Goal: Task Accomplishment & Management: Use online tool/utility

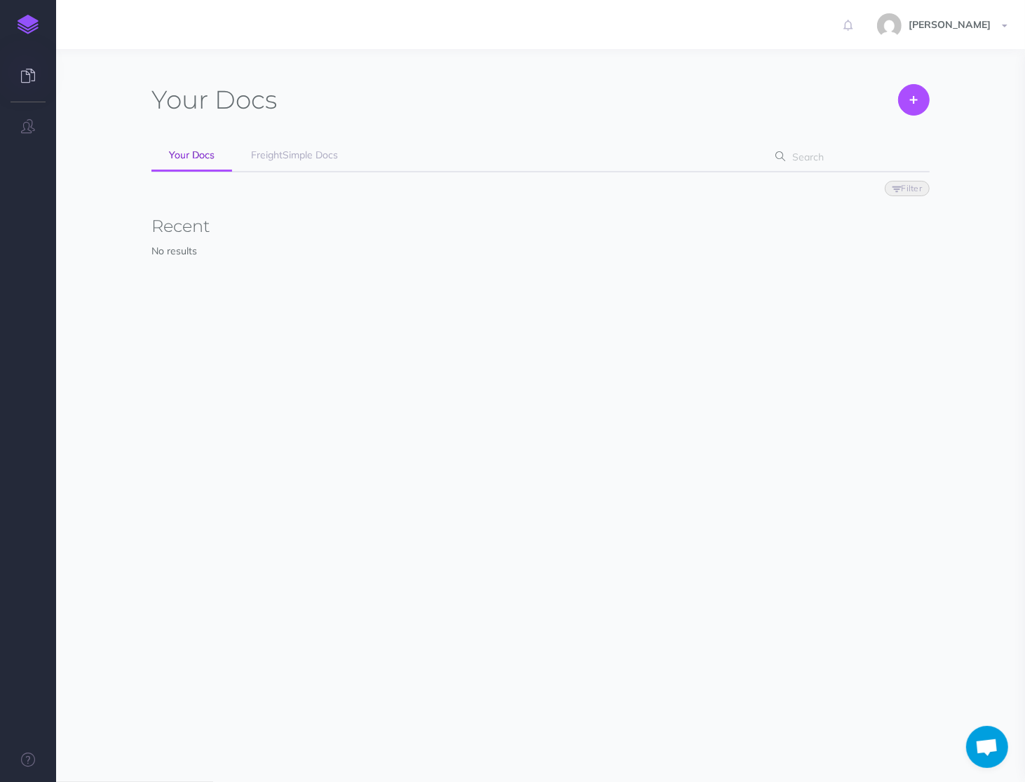
click at [598, 41] on div "Andrea Settings Account Settings Teams Create Team FreightSimple Support Docume…" at bounding box center [513, 24] width 1004 height 49
click at [320, 126] on div "Your Docs Create Import Your Docs FreightSimple Docs Filter Status Published Dr…" at bounding box center [540, 196] width 778 height 225
click at [310, 154] on span "FreightSimple Docs" at bounding box center [294, 155] width 87 height 13
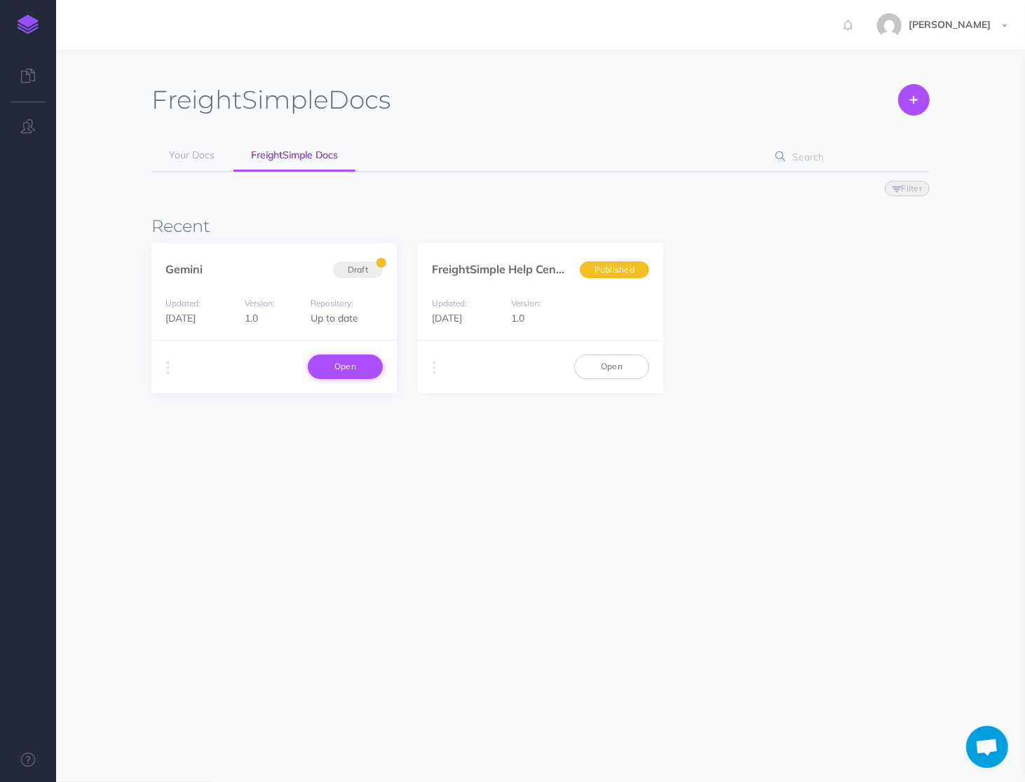
click at [357, 360] on link "Open" at bounding box center [345, 367] width 75 height 24
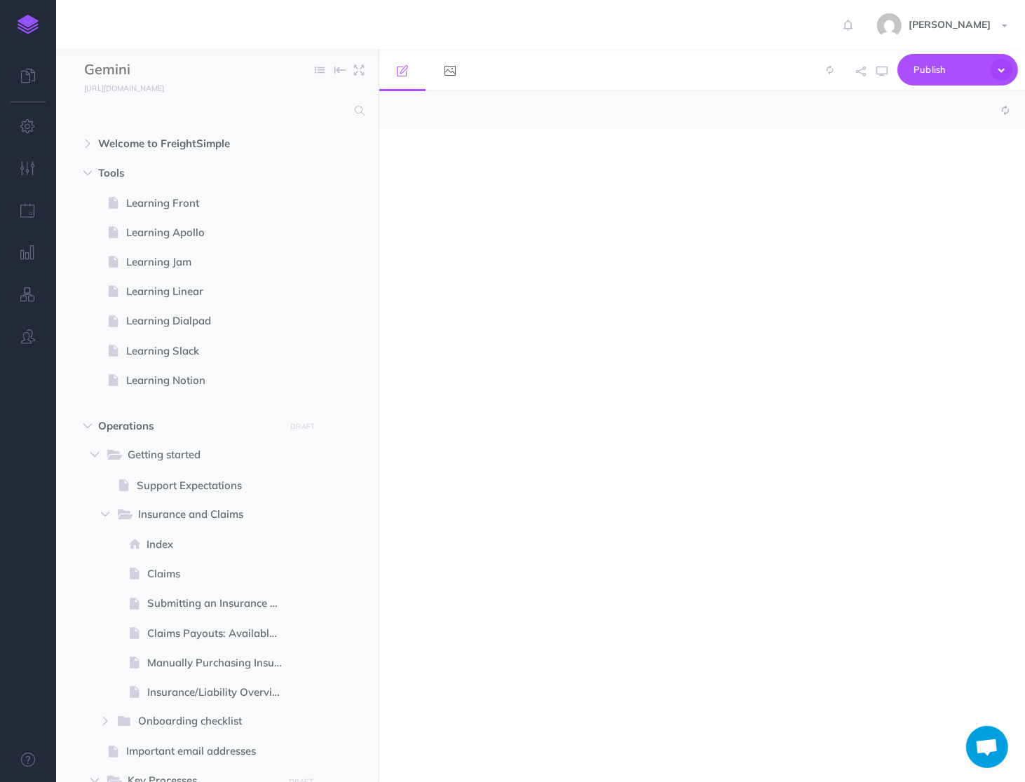
select select "null"
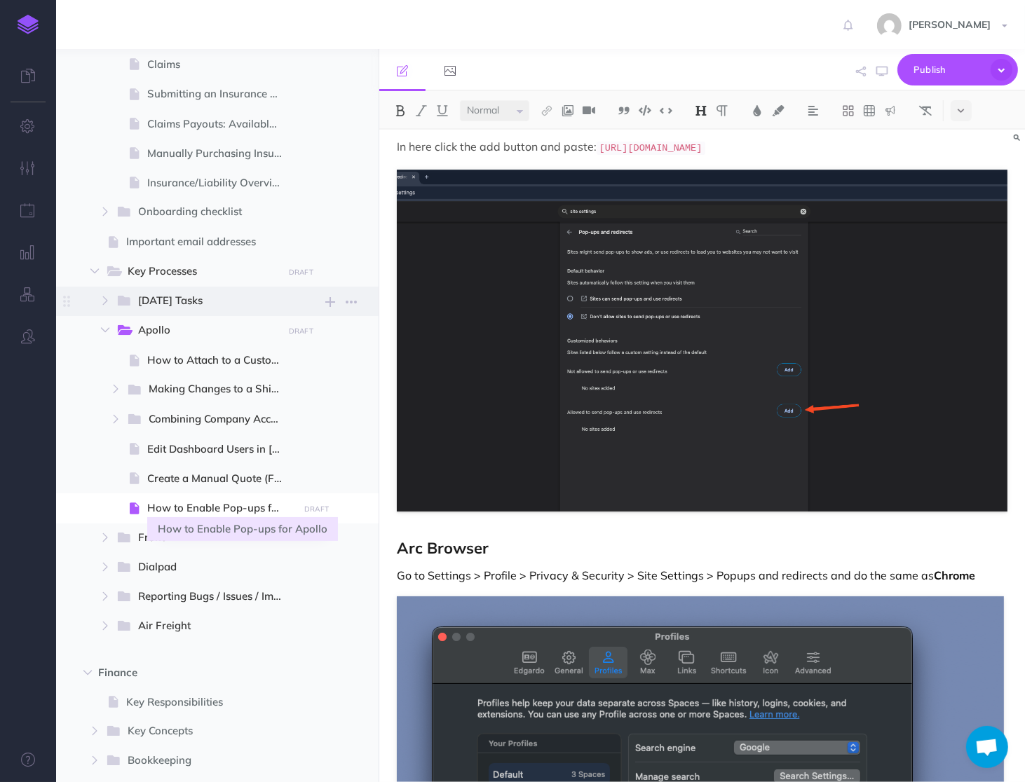
scroll to position [512, 0]
